Goal: Transaction & Acquisition: Purchase product/service

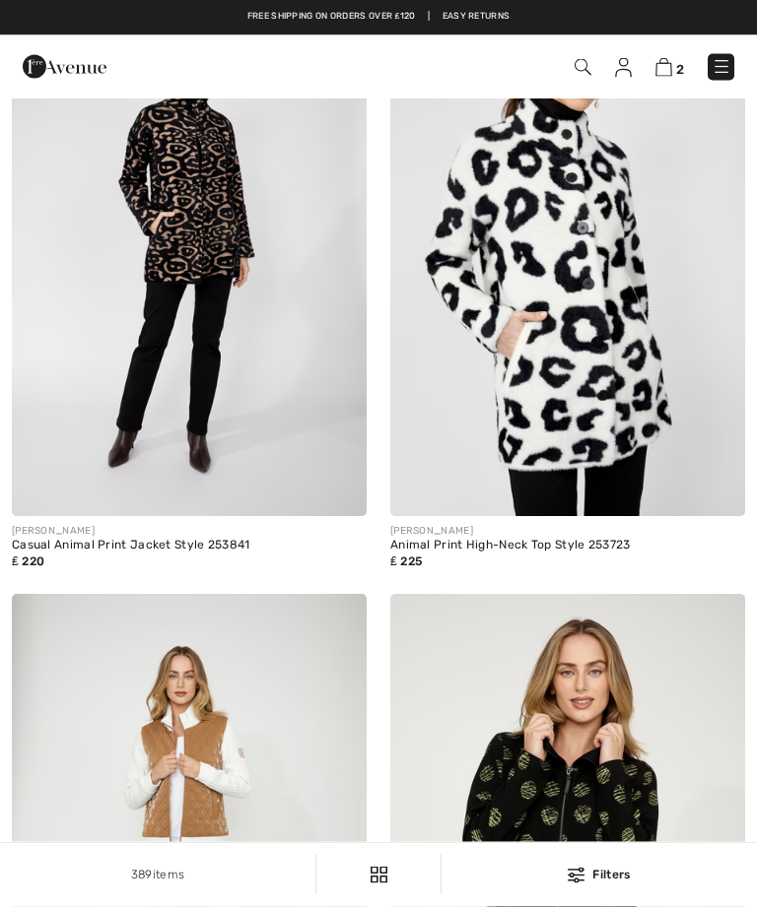
checkbox input "true"
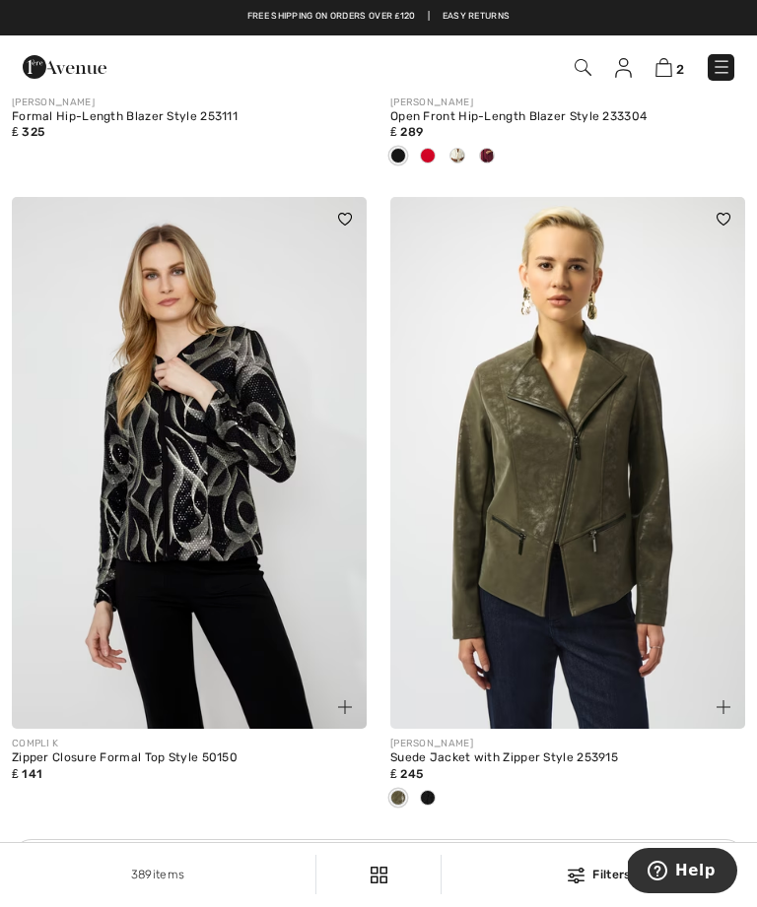
scroll to position [7378, 0]
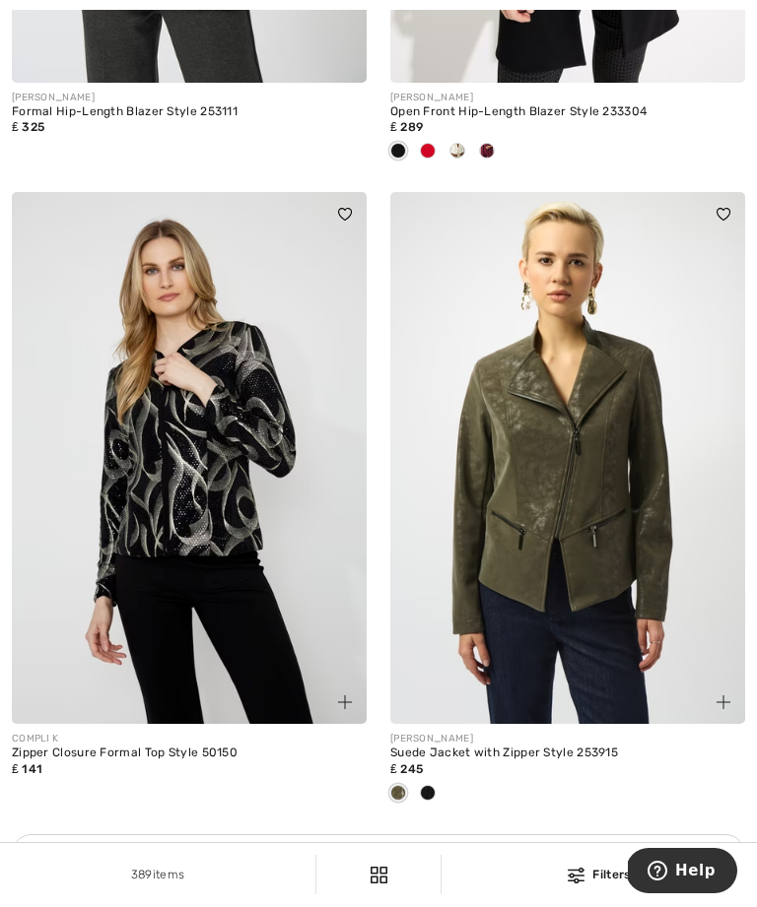
click at [173, 490] on img at bounding box center [189, 458] width 355 height 532
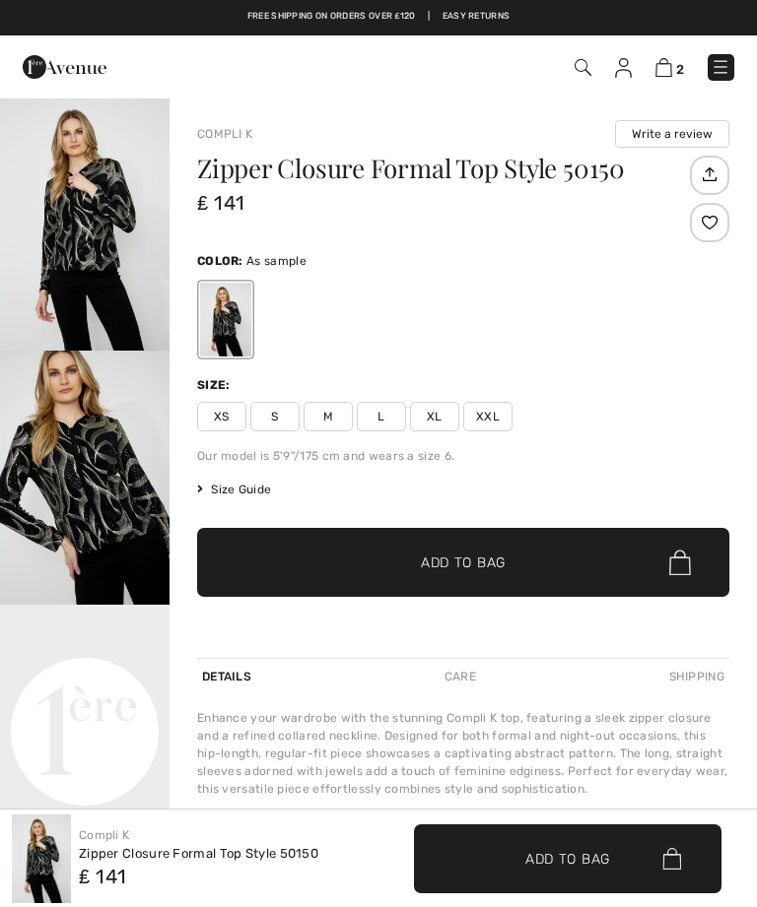
checkbox input "true"
click at [678, 64] on span "2" at bounding box center [680, 69] width 8 height 15
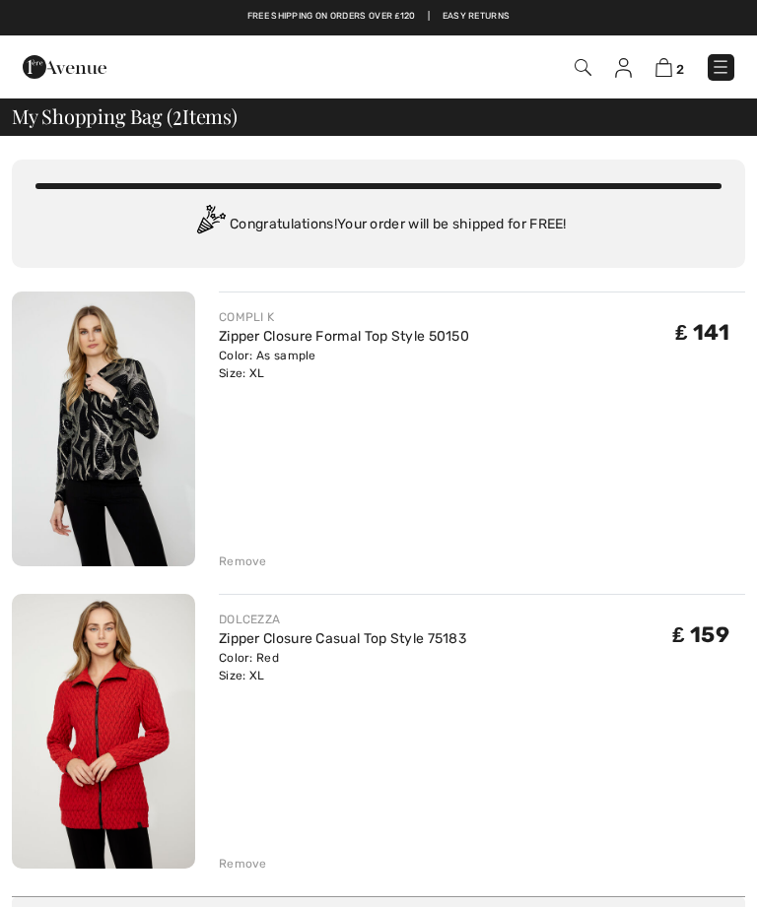
checkbox input "true"
click at [243, 565] on div "Remove" at bounding box center [243, 562] width 48 height 18
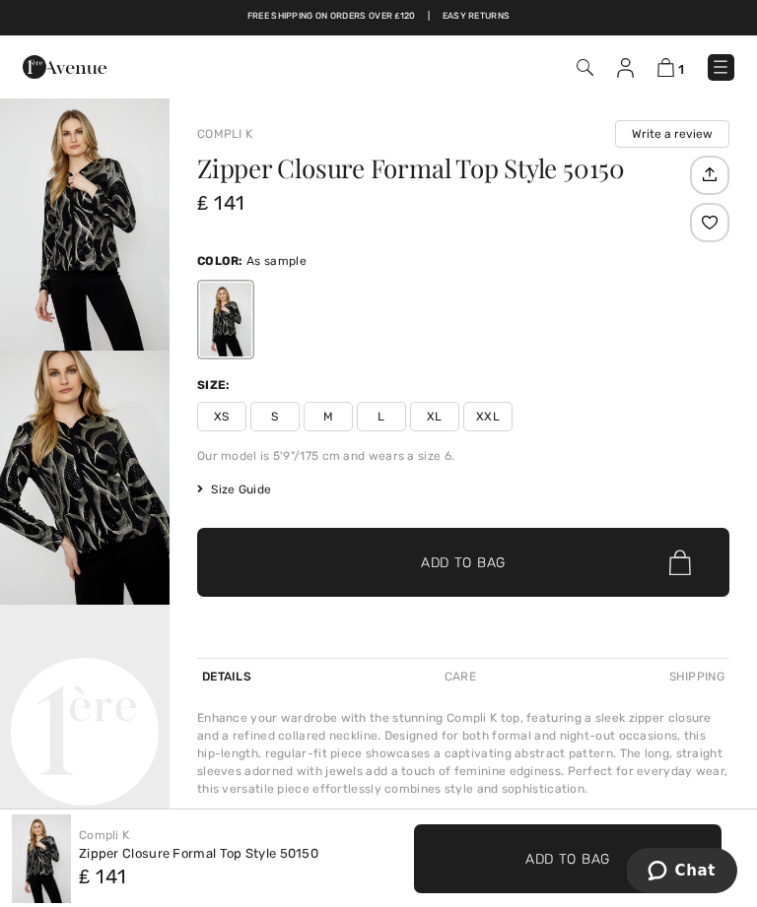
click at [439, 414] on span "XL" at bounding box center [434, 417] width 49 height 30
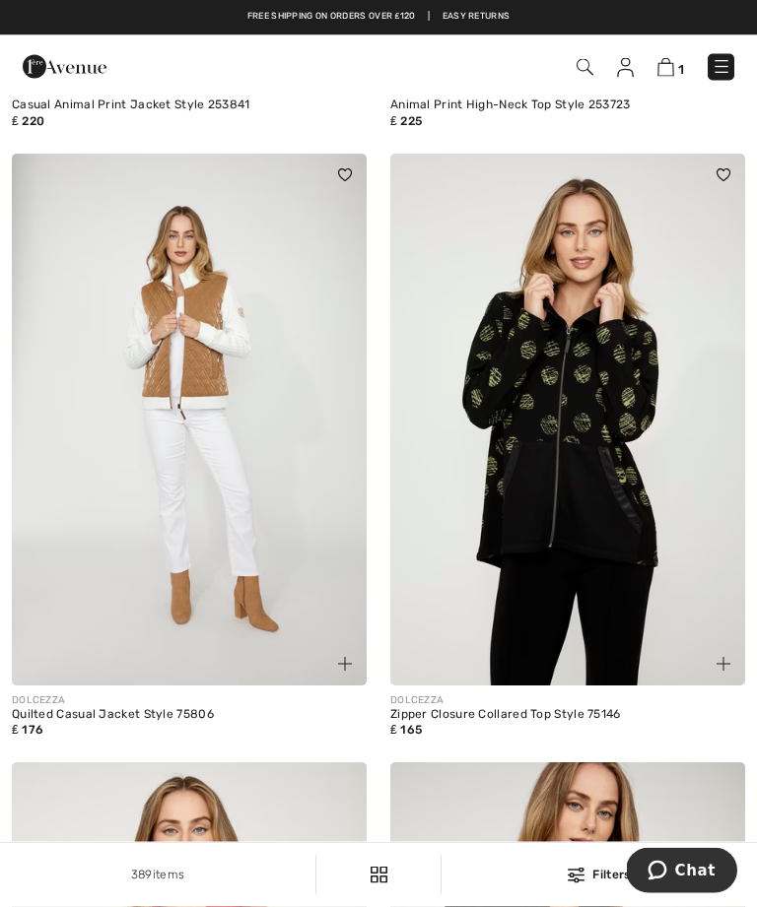
scroll to position [9408, 0]
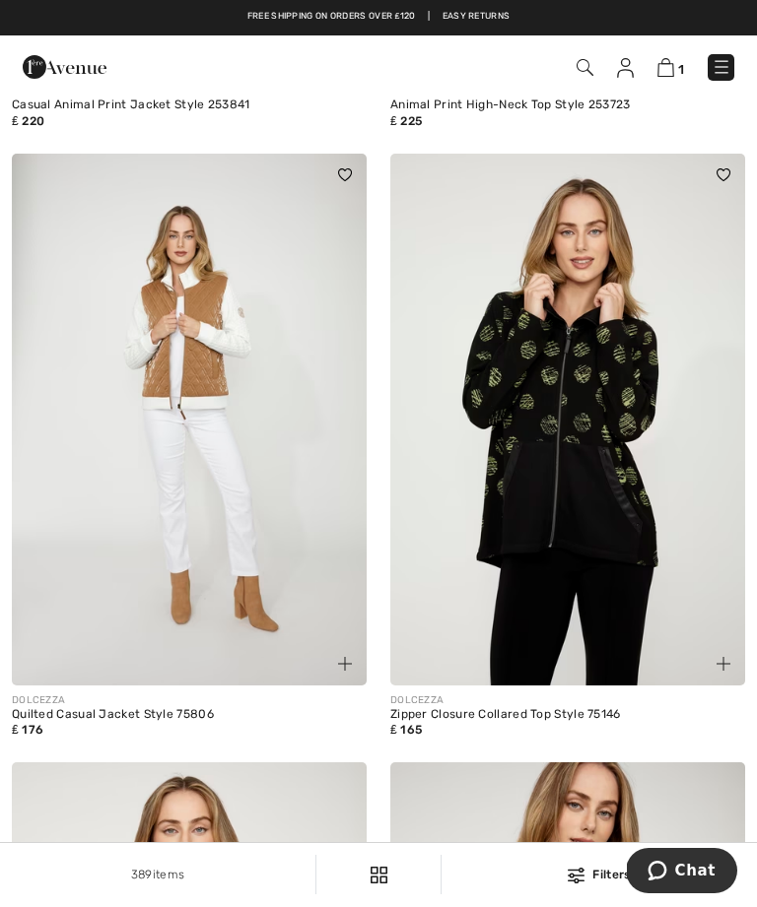
click at [682, 58] on link "1" at bounding box center [670, 67] width 27 height 21
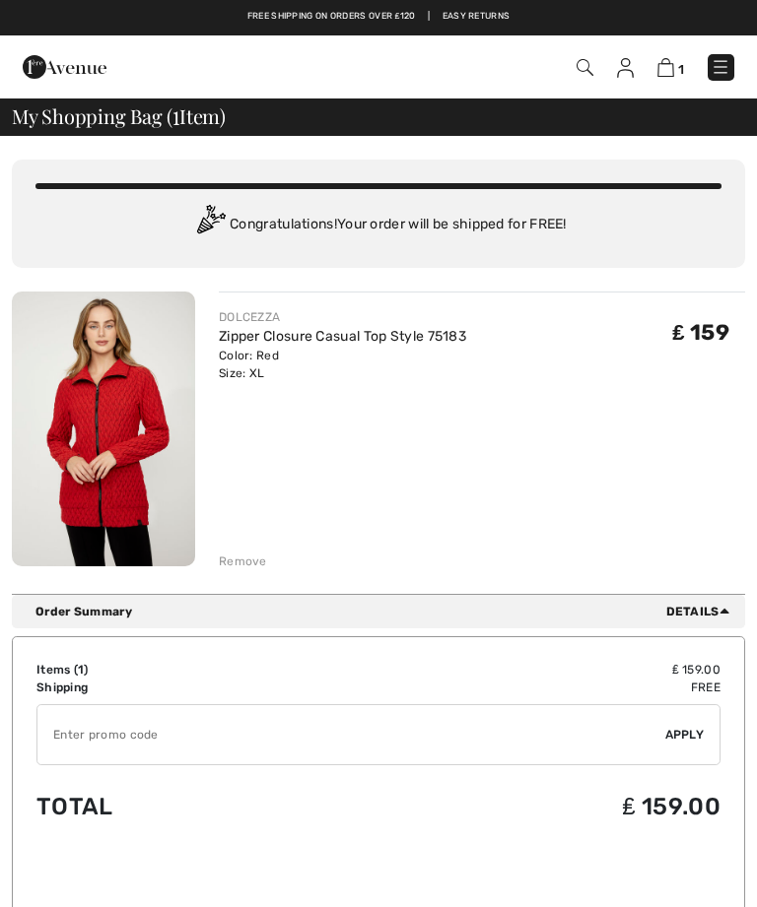
checkbox input "true"
click at [243, 551] on div "Remove" at bounding box center [482, 560] width 526 height 22
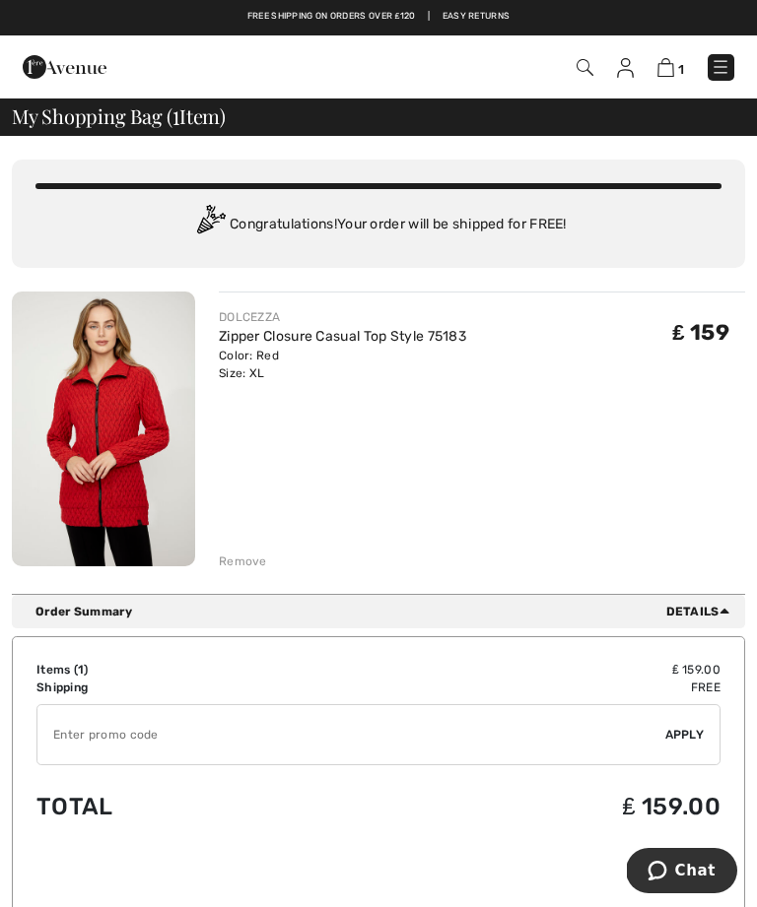
click at [251, 552] on div "Remove" at bounding box center [482, 560] width 526 height 22
click at [247, 566] on div "Remove" at bounding box center [243, 562] width 48 height 18
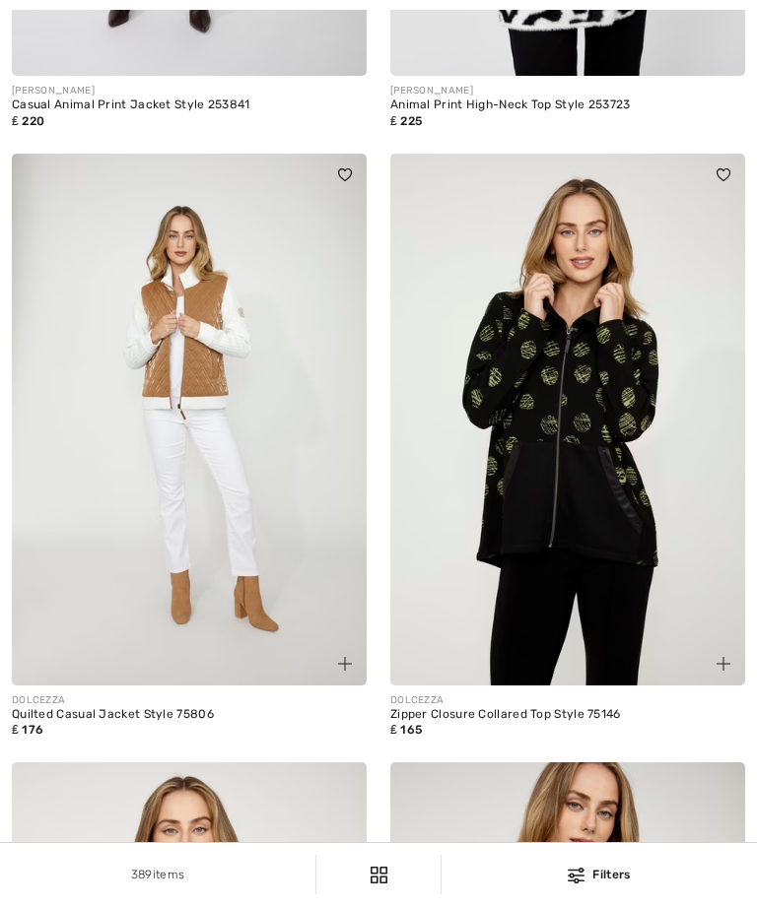
checkbox input "true"
